Goal: Task Accomplishment & Management: Understand process/instructions

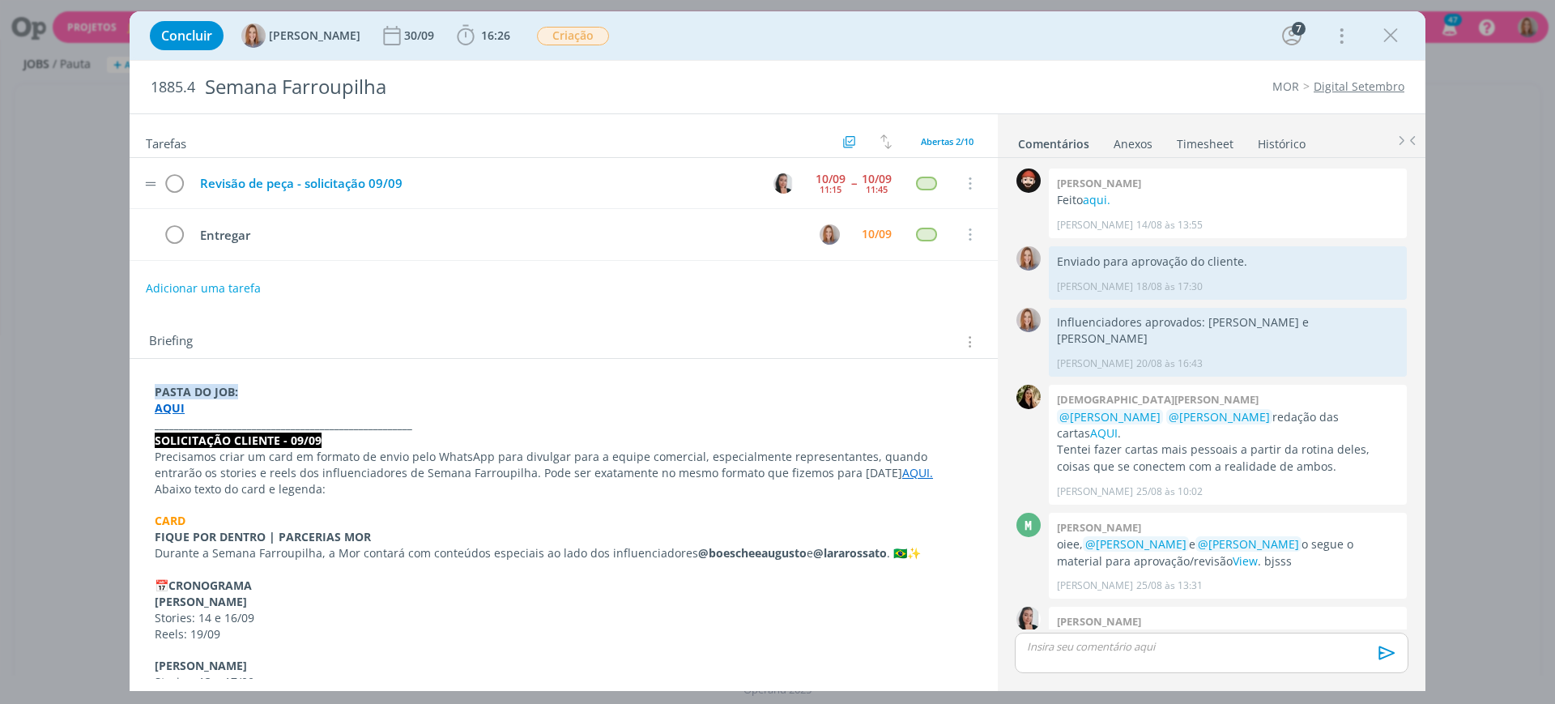
scroll to position [352, 0]
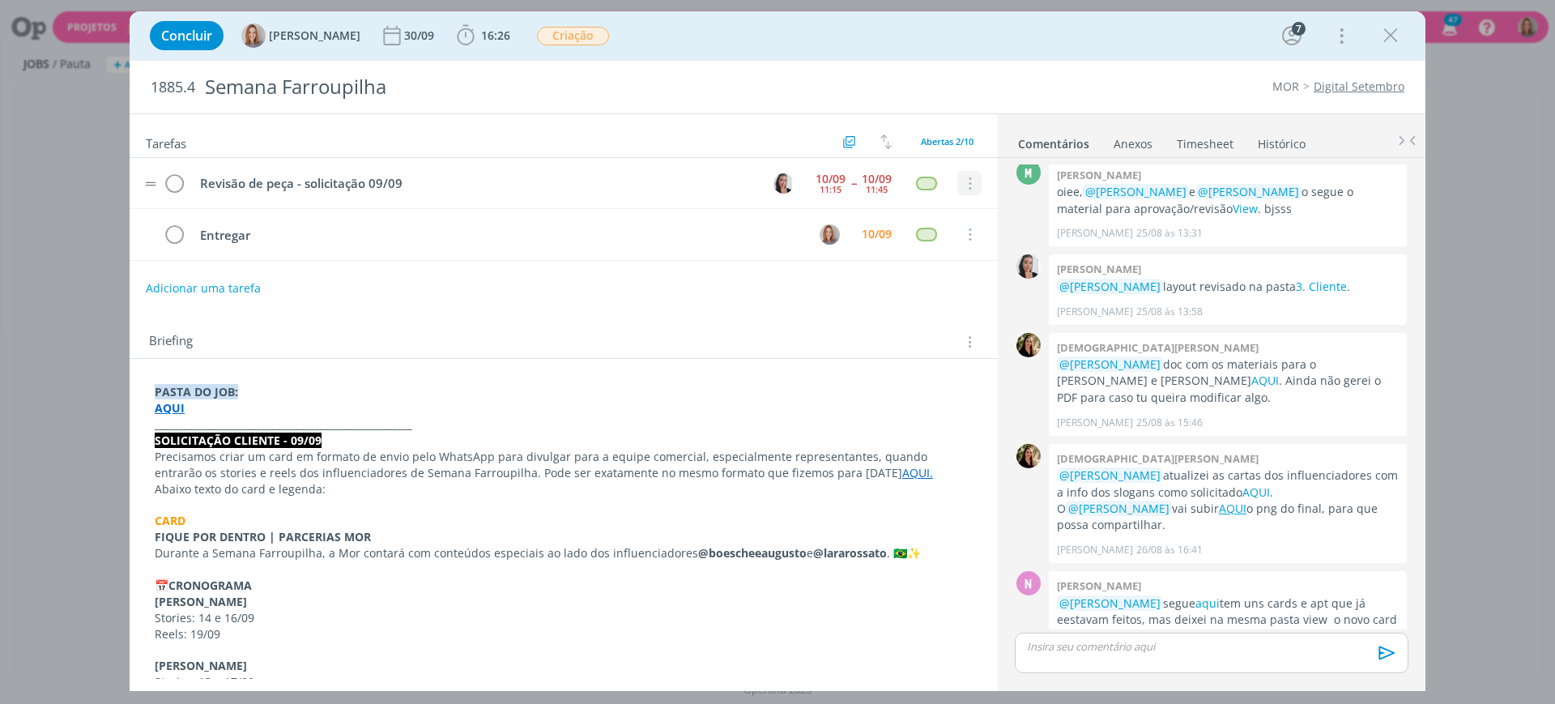
click at [965, 182] on icon "dialog" at bounding box center [969, 184] width 18 height 15
click at [925, 208] on link "Cancelar" at bounding box center [917, 211] width 128 height 26
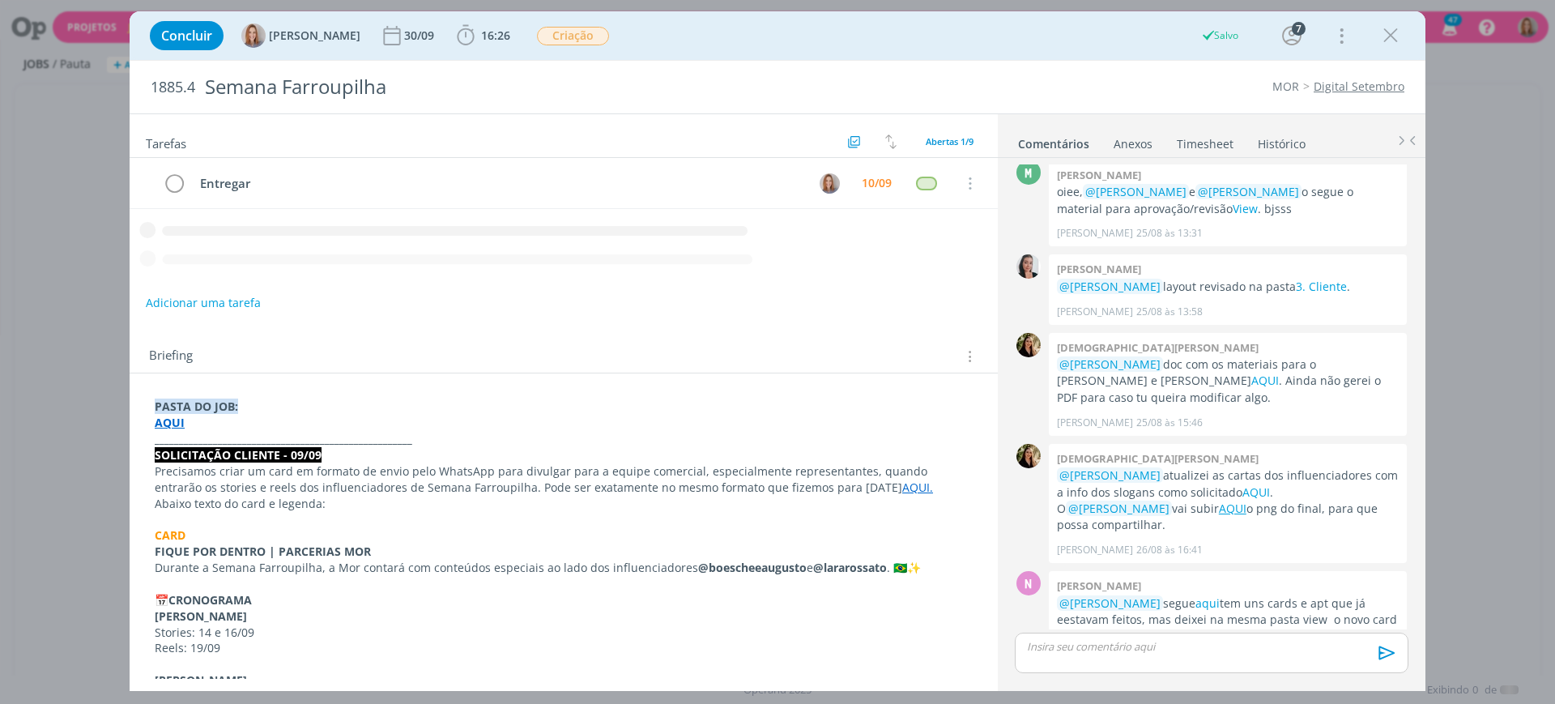
click at [1090, 644] on p "dialog" at bounding box center [1212, 646] width 368 height 15
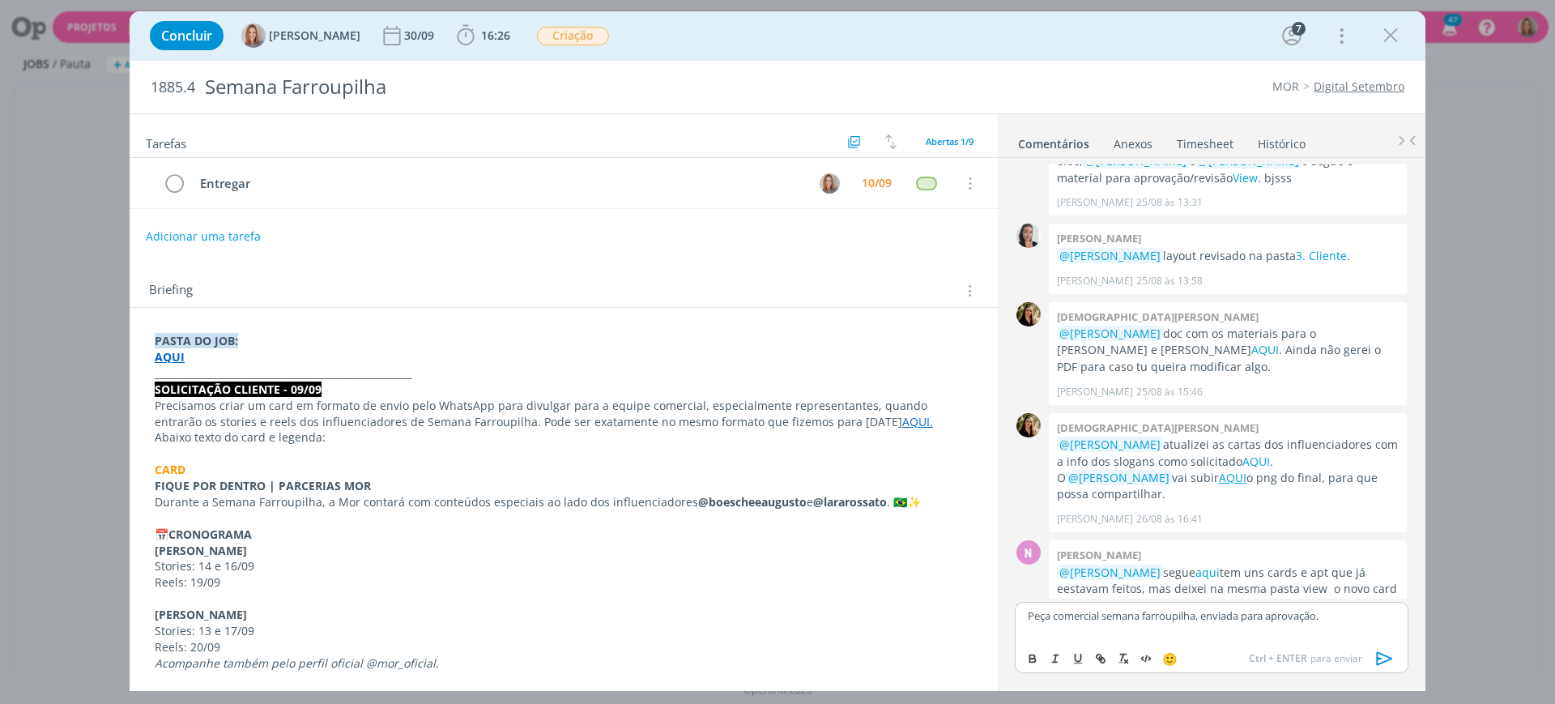
click at [1383, 658] on icon "dialog" at bounding box center [1385, 658] width 24 height 24
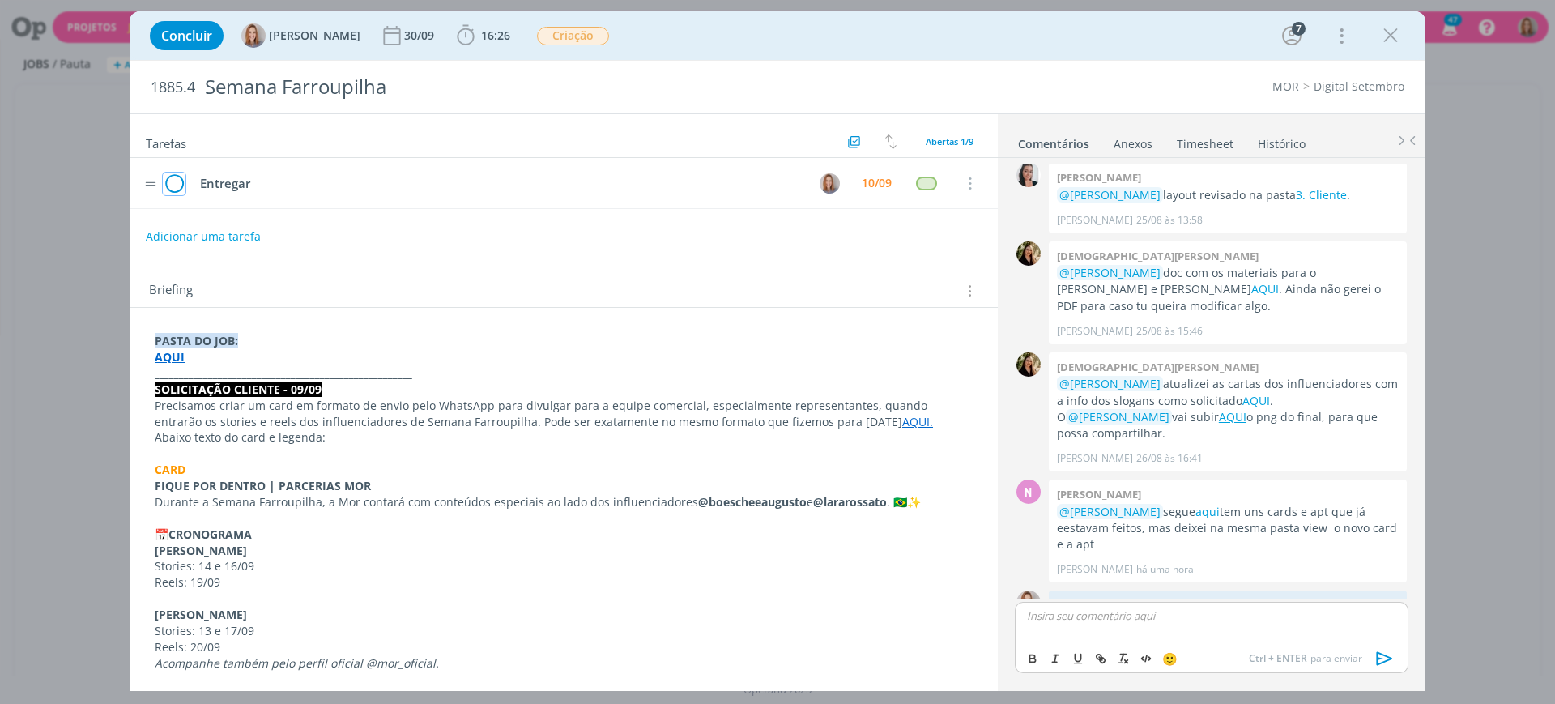
click at [171, 190] on icon "dialog" at bounding box center [174, 184] width 23 height 24
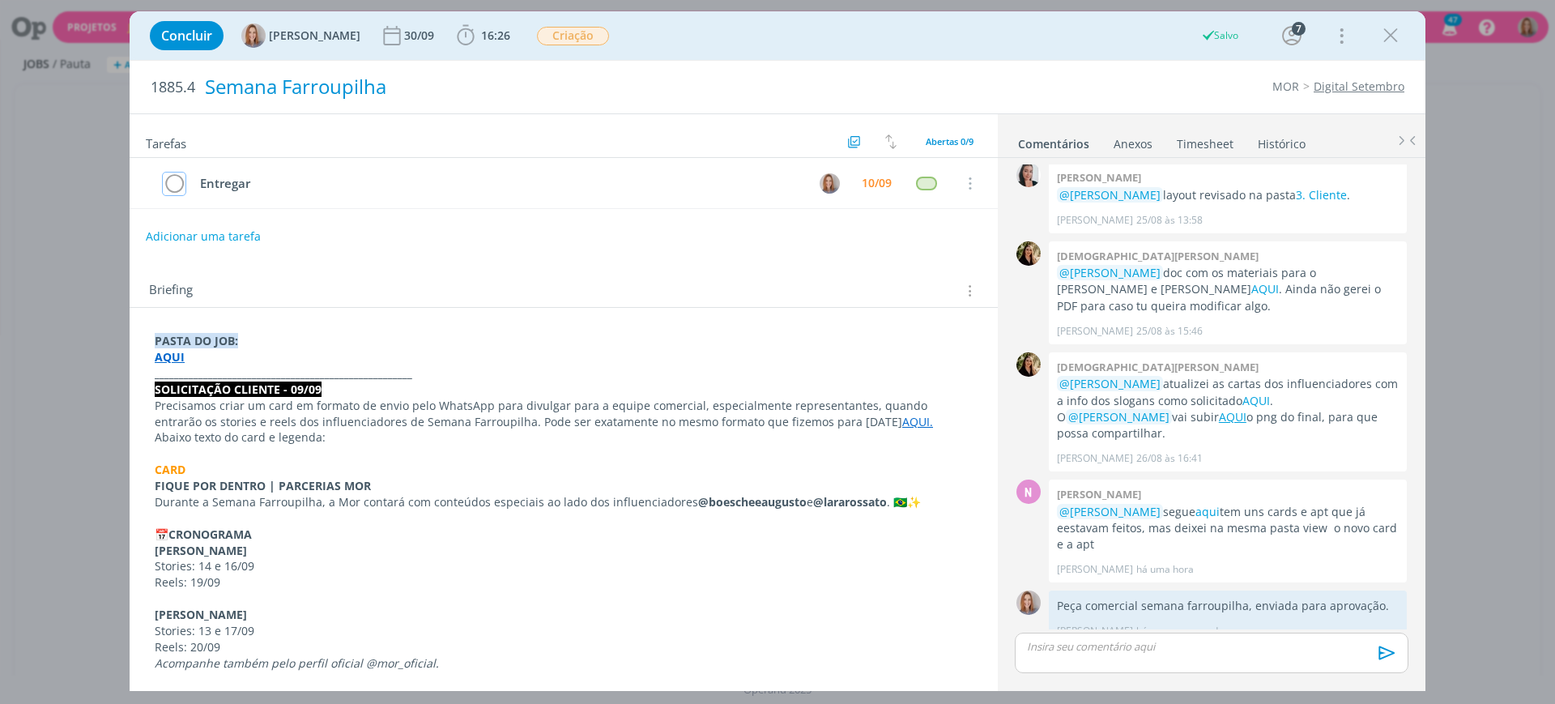
scroll to position [413, 0]
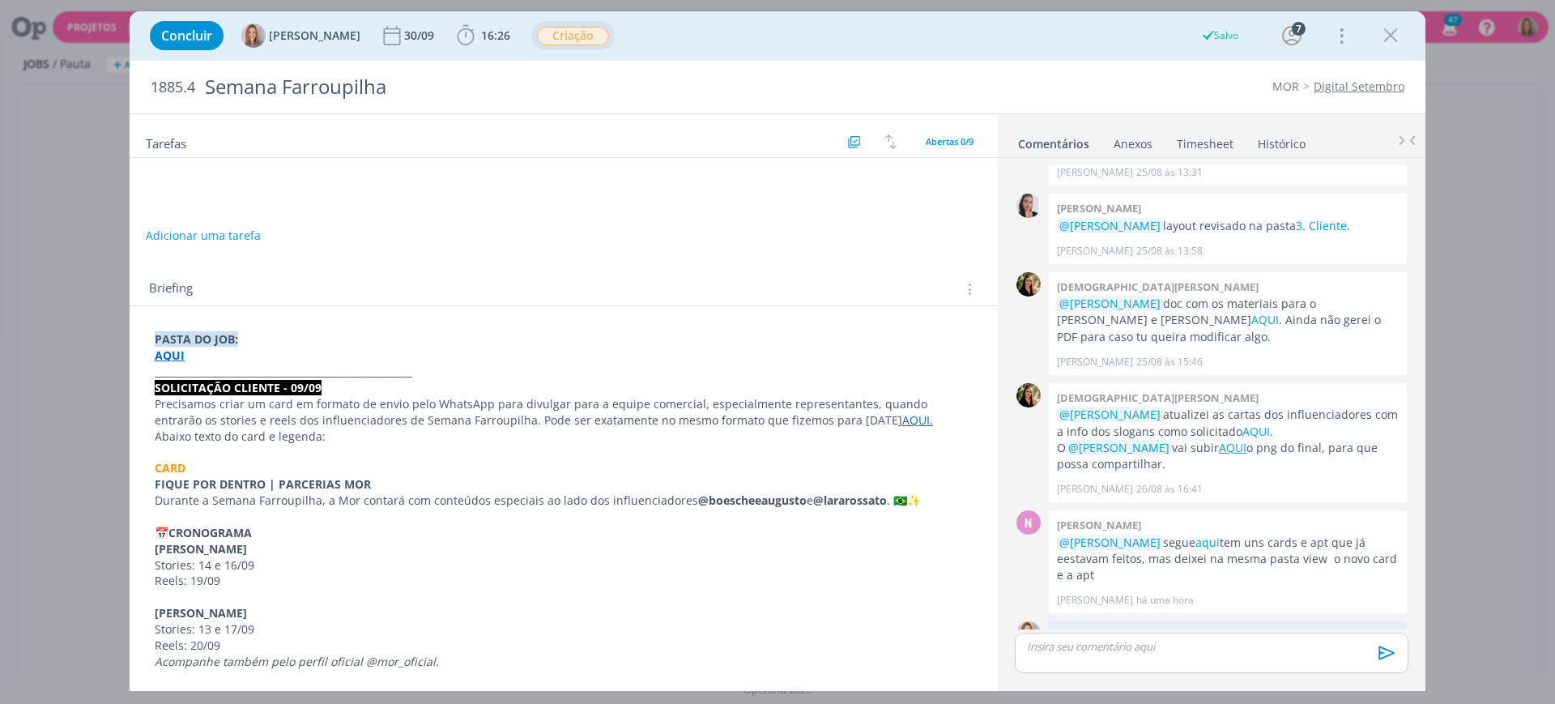
click at [563, 40] on span "Criação" at bounding box center [573, 36] width 72 height 19
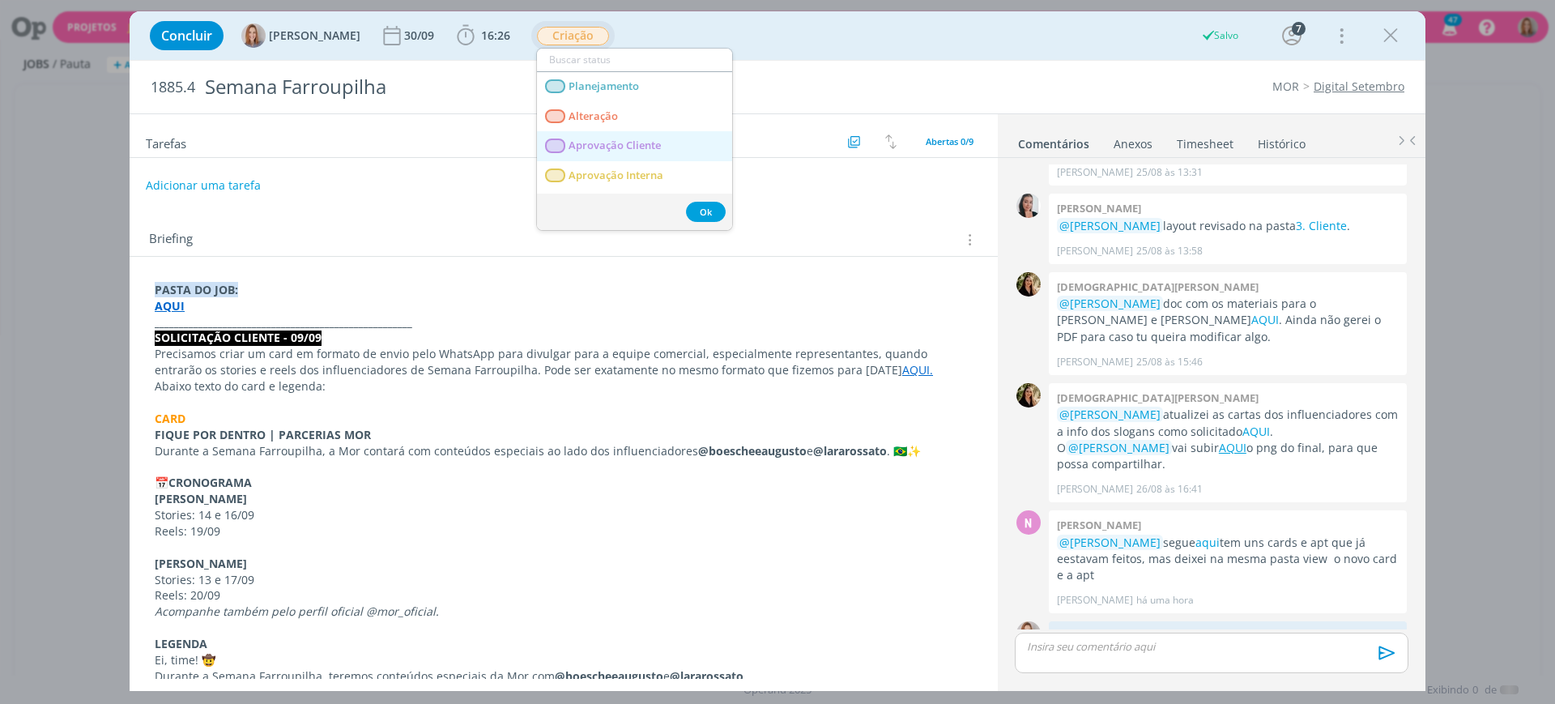
click at [618, 139] on span "Aprovação Cliente" at bounding box center [615, 145] width 92 height 13
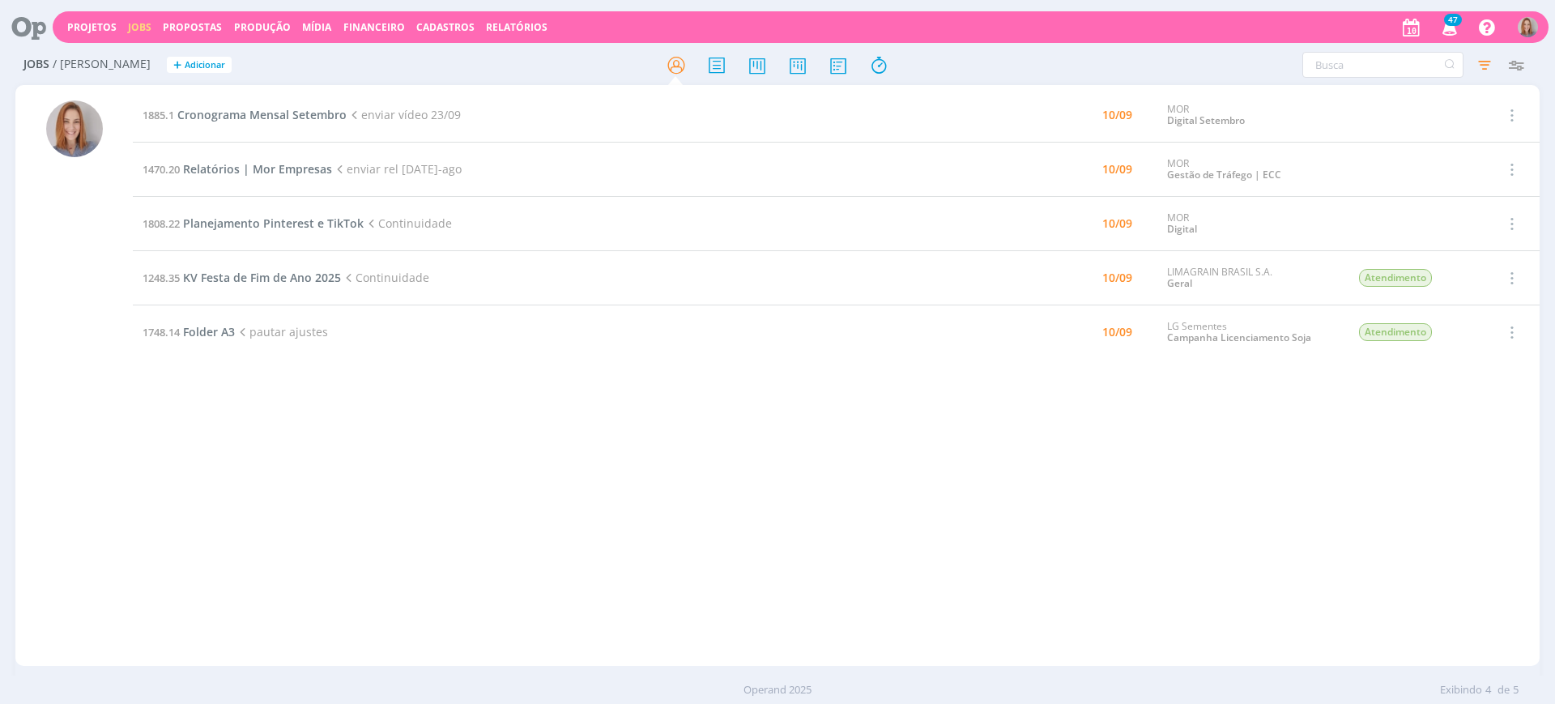
click at [297, 396] on div "1885.1 Cronograma Mensal Setembro enviar vídeo 23/09 10/09 MOR Digital Setembro…" at bounding box center [836, 375] width 1407 height 574
click at [398, 405] on div "1885.1 Cronograma Mensal Setembro enviar vídeo 23/09 10/09 MOR Digital Setembro…" at bounding box center [836, 375] width 1407 height 574
click at [532, 414] on div "1885.1 Cronograma Mensal Setembro enviar vídeo 23/09 10/09 MOR Digital Setembro…" at bounding box center [836, 375] width 1407 height 574
click at [1037, 596] on div "1885.1 Cronograma Mensal Setembro enviar vídeo 23/09 10/09 MOR Digital Setembro…" at bounding box center [836, 375] width 1407 height 574
click at [650, 486] on div "1885.1 Cronograma Mensal Setembro enviar vídeo 23/09 10/09 MOR Digital Setembro…" at bounding box center [836, 375] width 1407 height 574
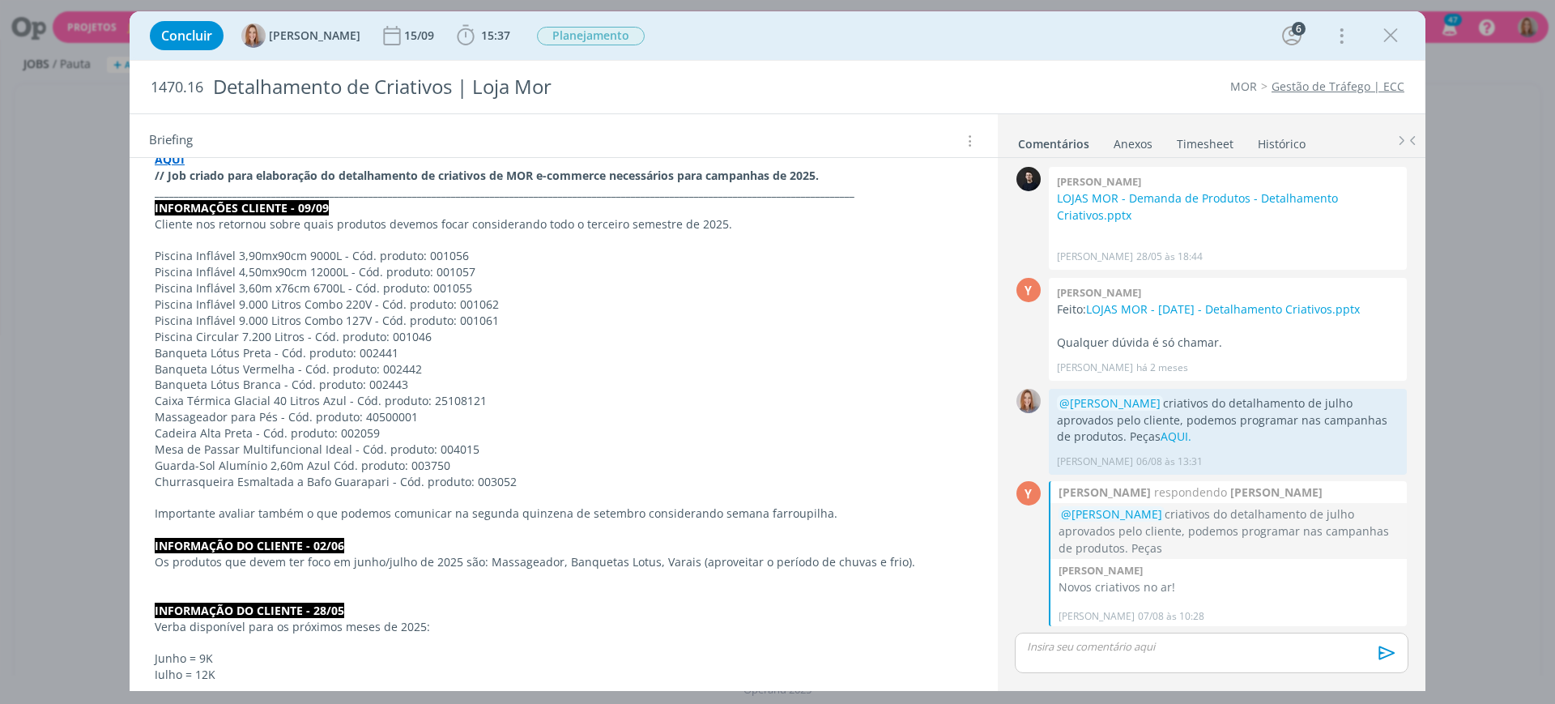
scroll to position [405, 0]
click at [457, 496] on p "dialog" at bounding box center [564, 496] width 818 height 16
click at [562, 505] on p "Importante avaliar também o que podemos comunicar na segunda quinzena de setemb…" at bounding box center [563, 512] width 816 height 16
click at [671, 220] on p "Cliente nos retornou sobre quais produtos devemos focar considerando todo o ter…" at bounding box center [563, 223] width 816 height 16
click at [849, 511] on p "Importante avaliar também o que podemos comunicar na segunda quinzena de setemb…" at bounding box center [563, 512] width 816 height 16
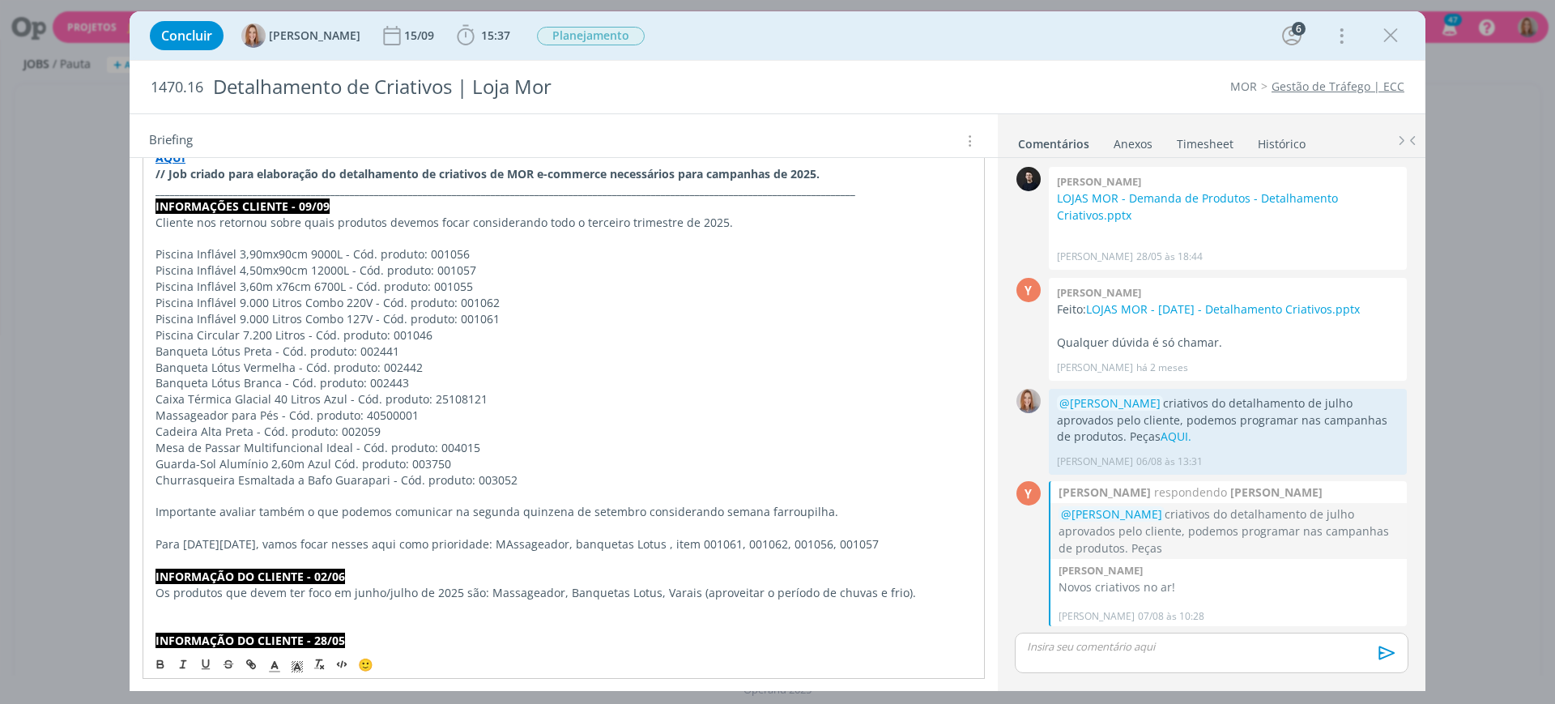
click at [490, 545] on p "Para black friday, vamos focar nesses aqui como prioridade: MAssageador, banque…" at bounding box center [563, 544] width 816 height 16
click at [631, 539] on p "Para black friday, vamos focar nesses aqui como prioridade: massageador, banque…" at bounding box center [563, 544] width 816 height 16
click at [646, 544] on p "Para black friday, vamos focar nesses aqui como prioridade: massageador, banque…" at bounding box center [563, 544] width 816 height 16
click at [728, 536] on p "Para black friday, vamos focar nesses aqui como prioridade: massageador, banque…" at bounding box center [563, 544] width 816 height 16
click at [848, 544] on p "Para black friday, vamos focar nesses aqui como prioridade: massageador, banque…" at bounding box center [563, 544] width 816 height 16
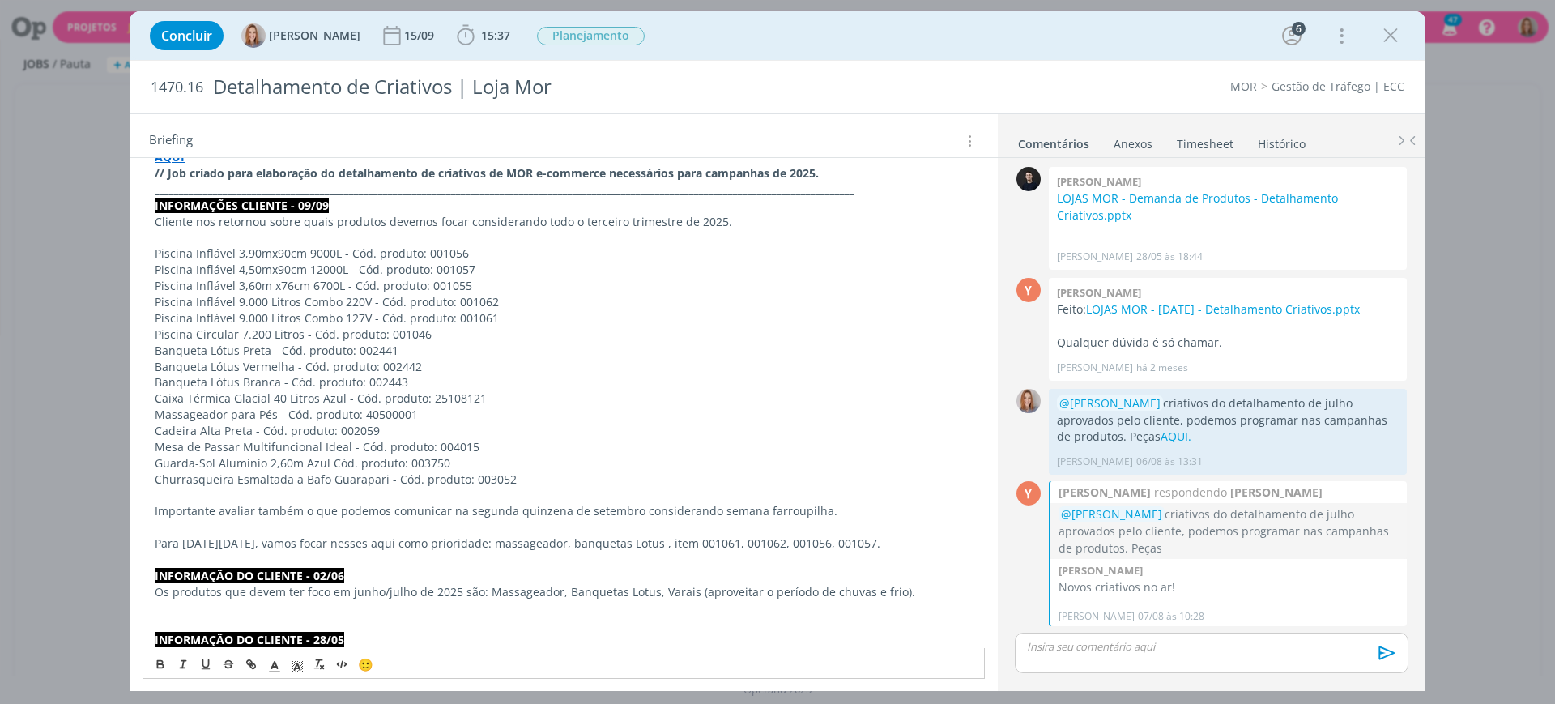
click at [763, 320] on p "Piscina Inflável 9.000 Litros Combo 127V - Cód. produto: 001061" at bounding box center [564, 318] width 818 height 16
click at [476, 395] on p "Caixa Térmica Glacial 40 Litros Azul - Cód. produto: 25108121" at bounding box center [564, 398] width 818 height 16
click at [460, 539] on p "Para black friday, vamos focar nesses aqui como prioridade: massageador, banque…" at bounding box center [564, 543] width 818 height 16
click at [568, 538] on p "Para black friday, vamos focar nesses aqui como prioridade: massageador, banque…" at bounding box center [564, 543] width 818 height 16
click at [697, 549] on p "Para black friday, vamos focar nesses aqui como prioridade: massageador, banque…" at bounding box center [564, 543] width 818 height 16
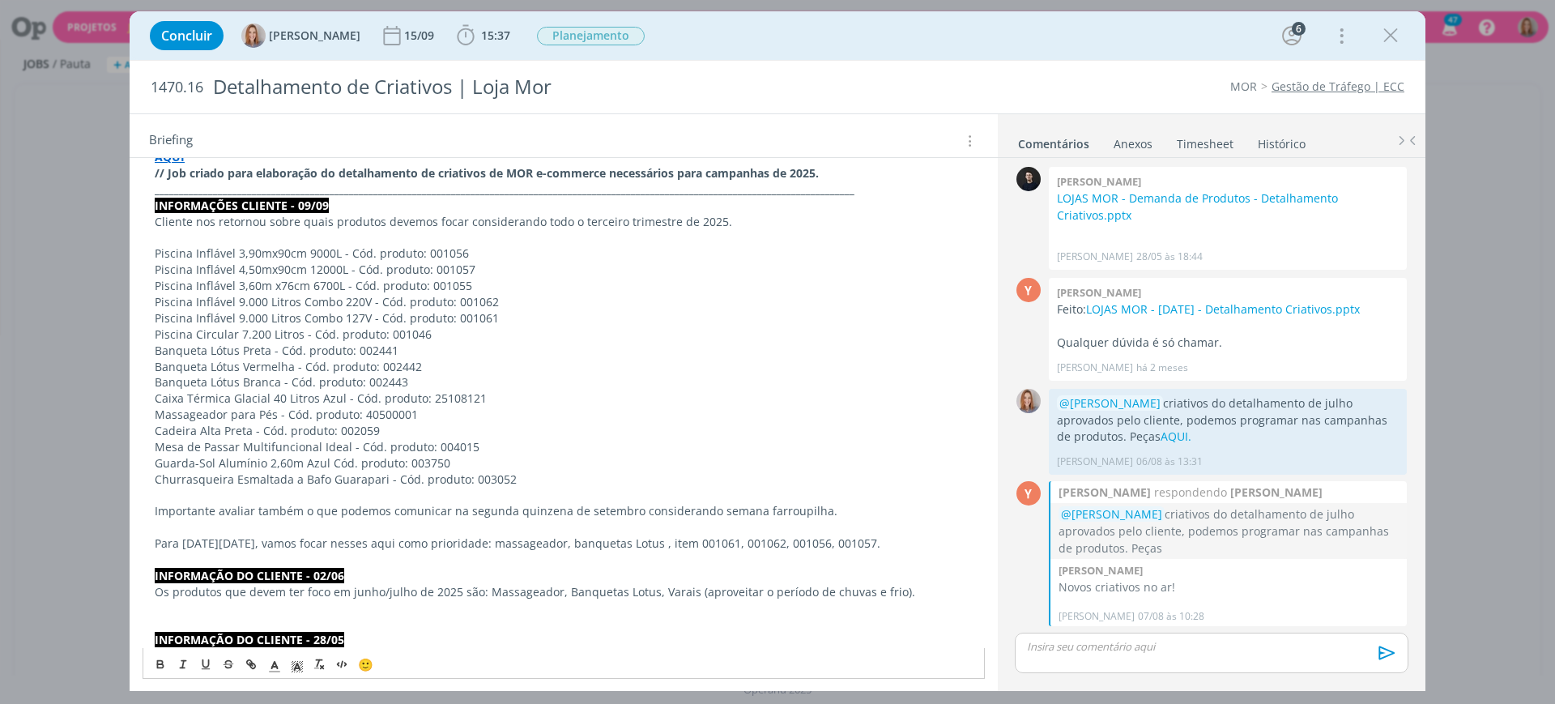
click at [693, 366] on p "Banqueta Lótus Vermelha - Cód. produto: 002442" at bounding box center [564, 367] width 818 height 16
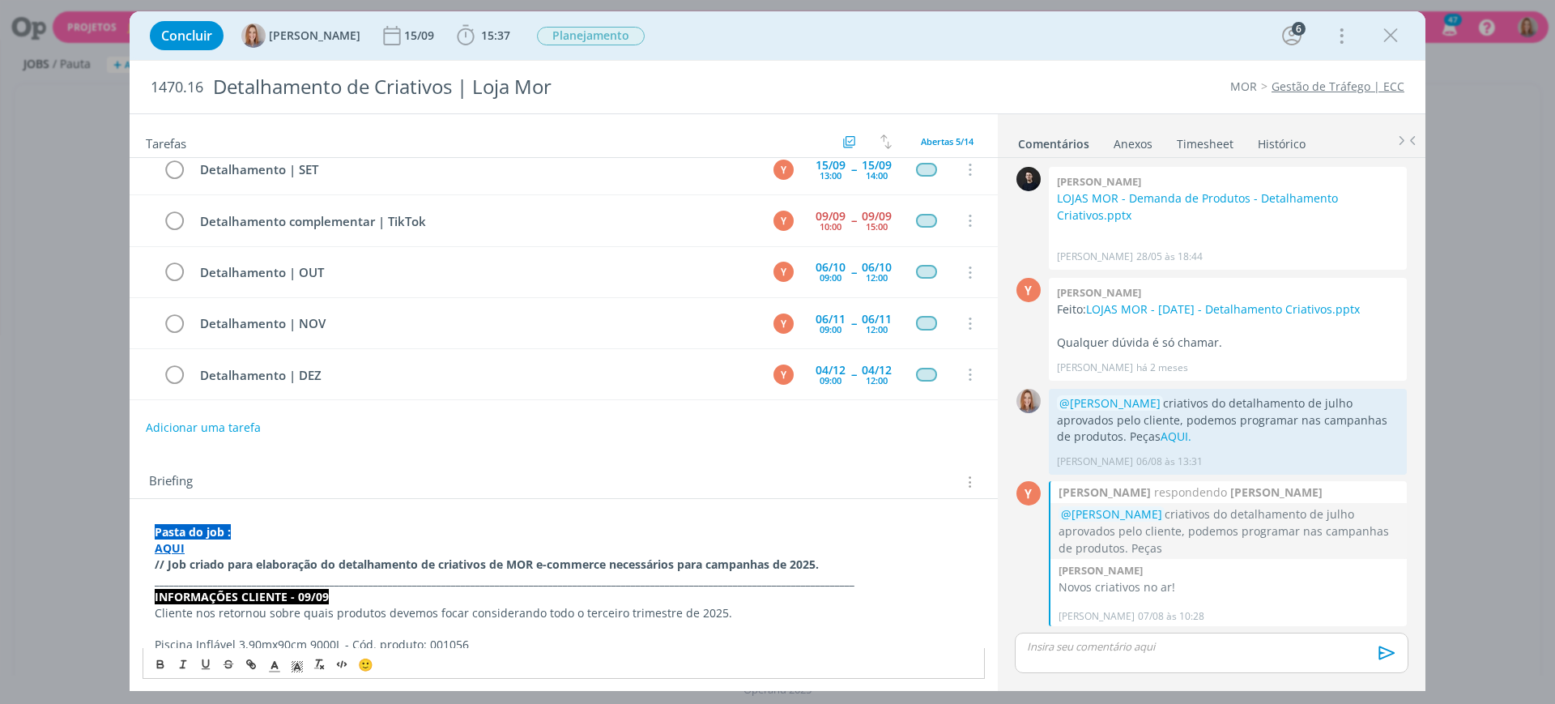
scroll to position [0, 0]
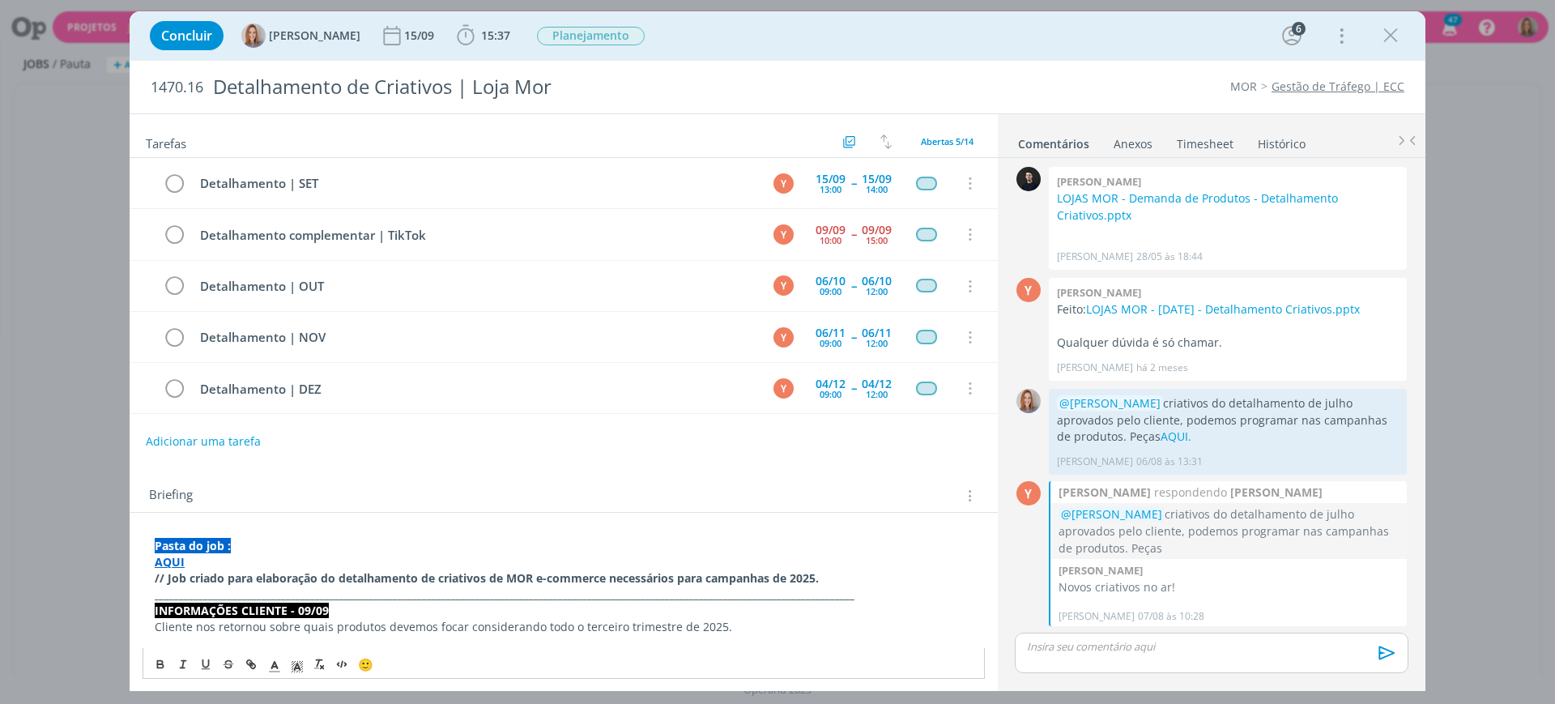
click at [721, 466] on div "Tarefas Usar Job de template Criar template a partir deste job Visualizar Templ…" at bounding box center [564, 396] width 868 height 564
